Goal: Find specific page/section

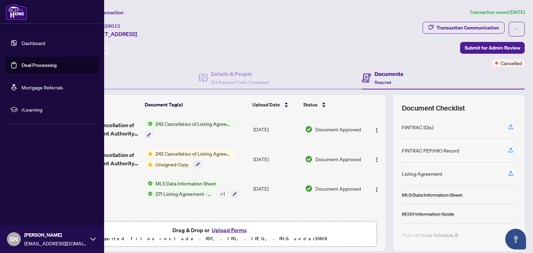
click at [22, 62] on link "Deal Processing" at bounding box center [39, 65] width 35 height 6
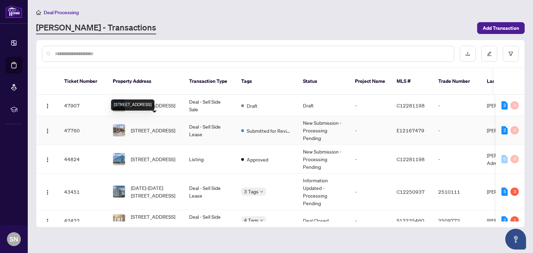
click at [146, 127] on span "[STREET_ADDRESS]" at bounding box center [153, 131] width 44 height 8
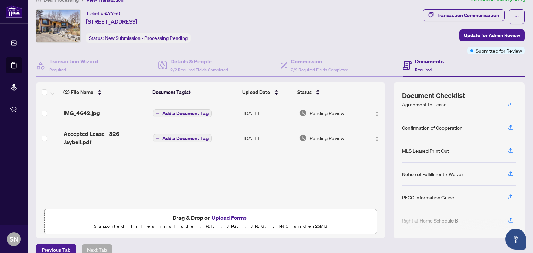
scroll to position [14, 0]
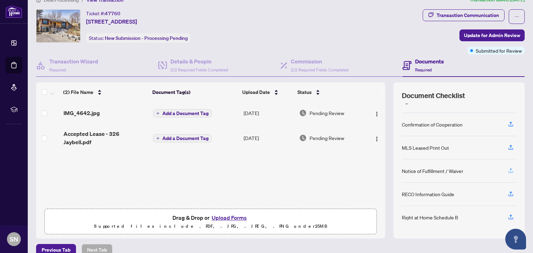
click at [509, 168] on icon "button" at bounding box center [510, 169] width 3 height 3
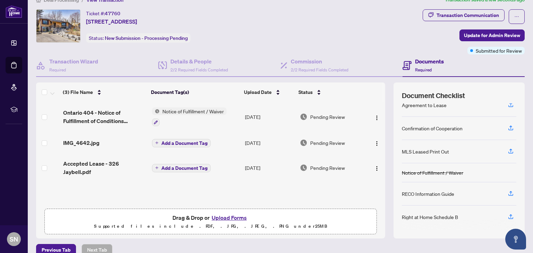
scroll to position [10, 0]
click at [463, 16] on div "Transaction Communication" at bounding box center [467, 15] width 62 height 11
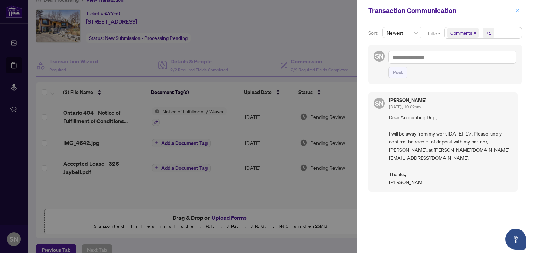
click at [518, 10] on icon "close" at bounding box center [517, 10] width 5 height 5
